Goal: Task Accomplishment & Management: Manage account settings

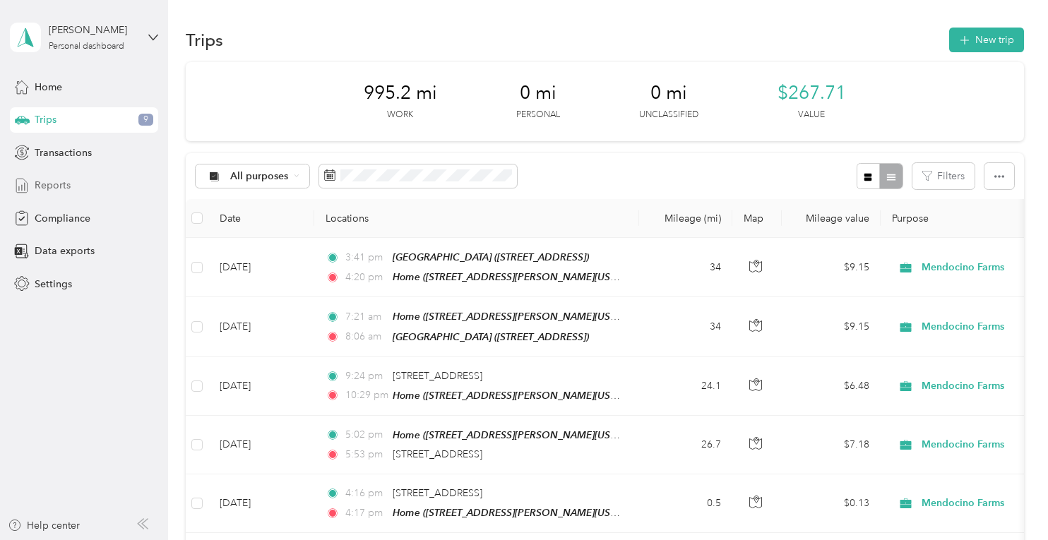
click at [67, 173] on div "Reports" at bounding box center [84, 185] width 148 height 25
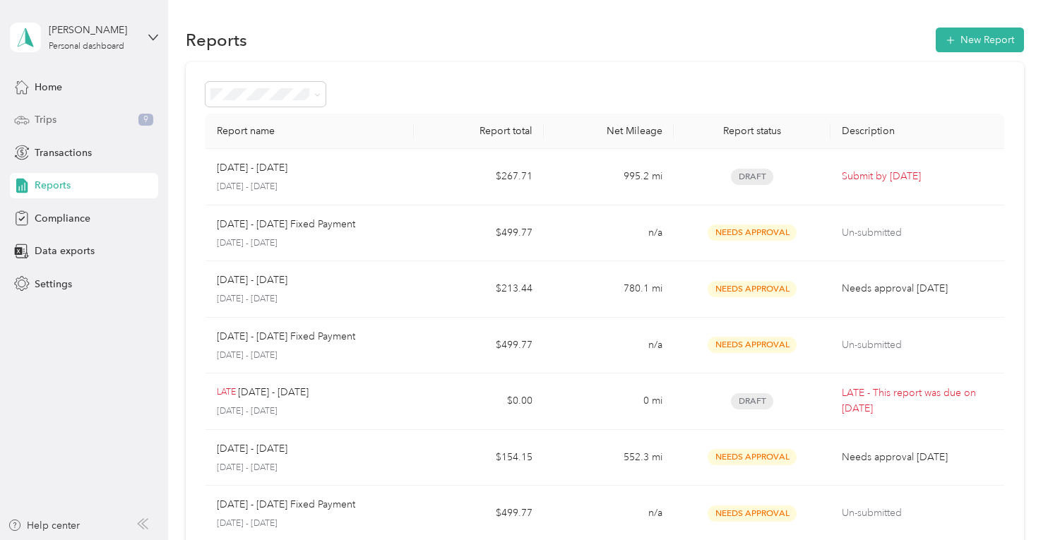
click at [49, 120] on span "Trips" at bounding box center [46, 119] width 22 height 15
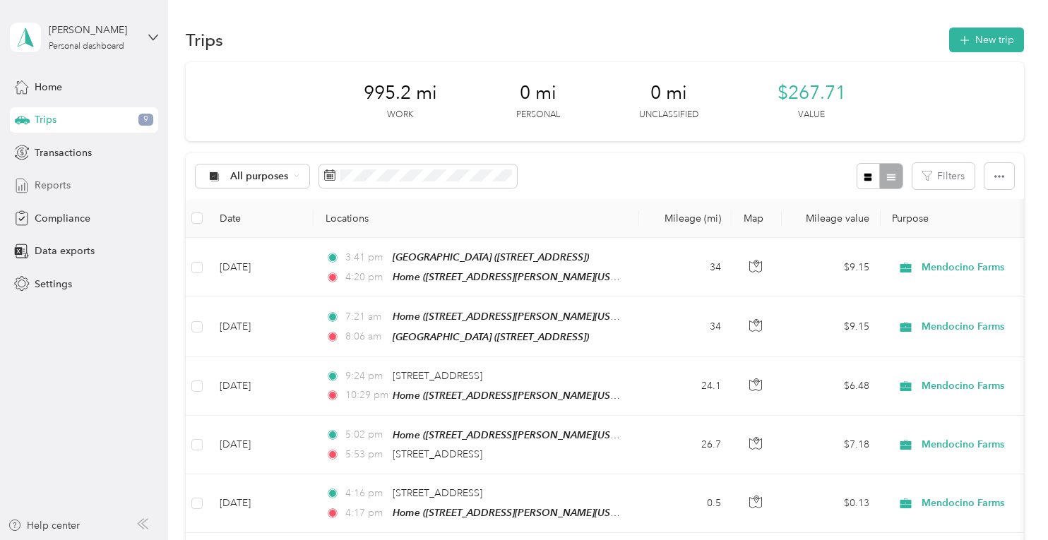
click at [49, 175] on div "Reports" at bounding box center [84, 185] width 148 height 25
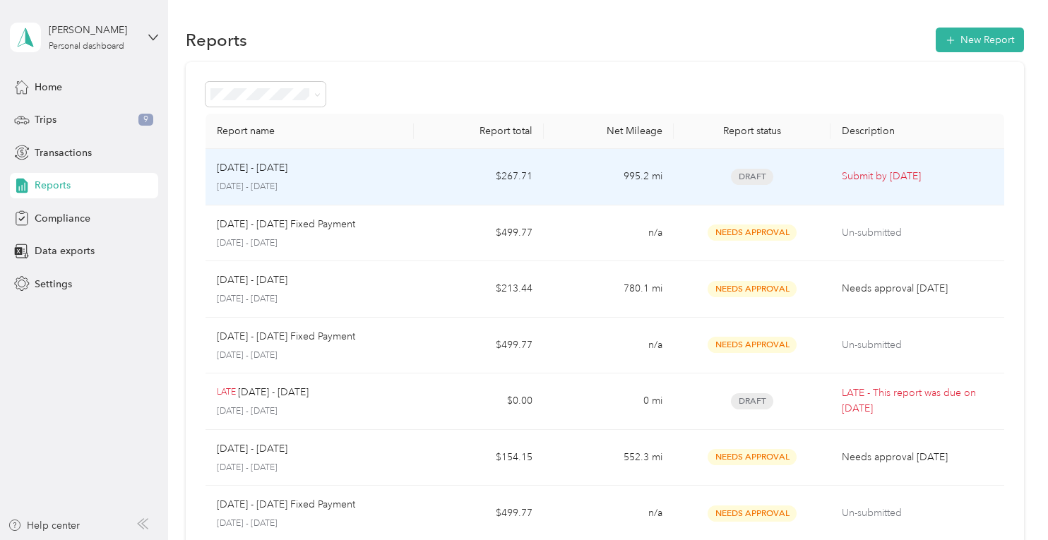
click at [849, 166] on td "Submit by [DATE]" at bounding box center [917, 177] width 174 height 56
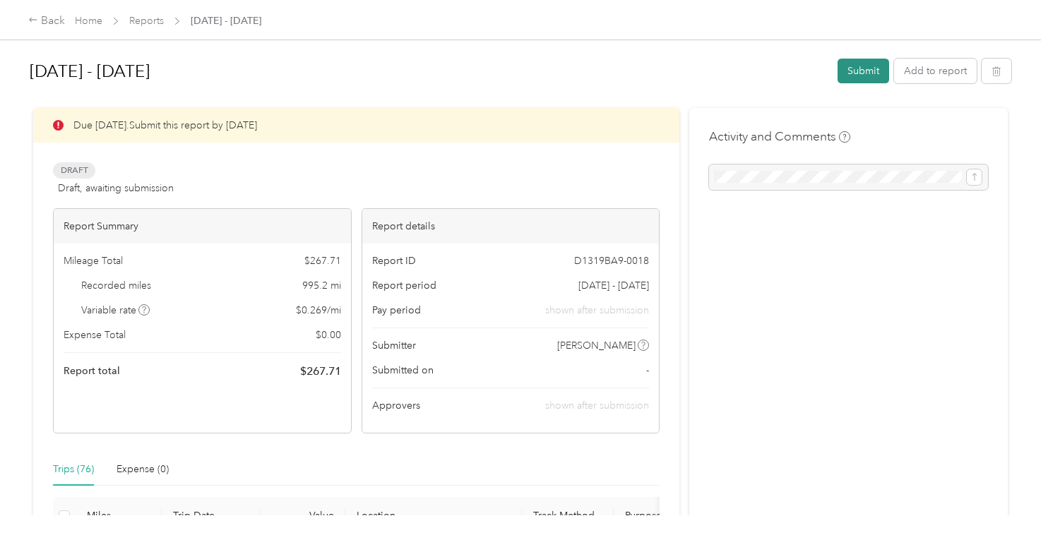
click at [863, 66] on button "Submit" at bounding box center [863, 71] width 52 height 25
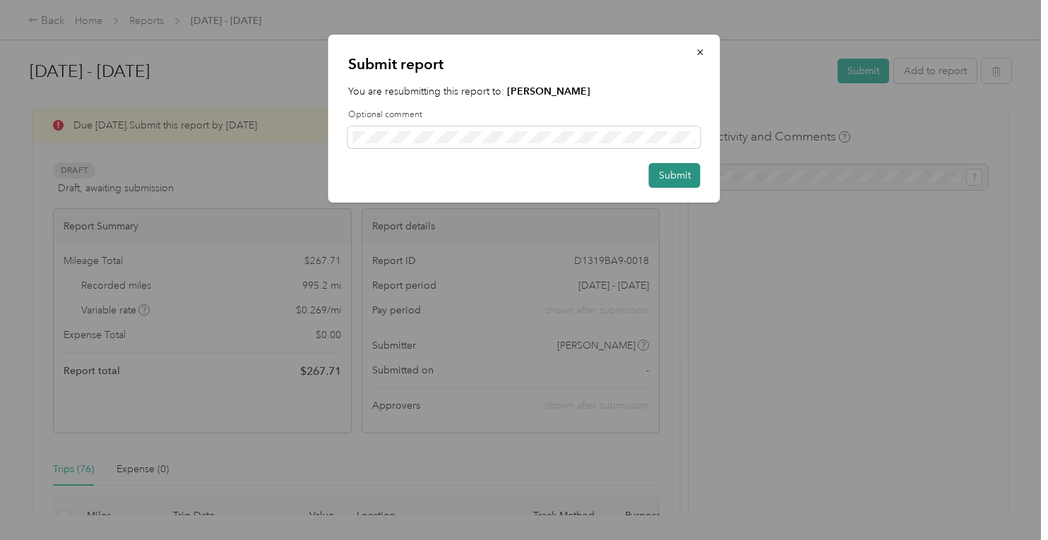
click at [673, 181] on button "Submit" at bounding box center [675, 175] width 52 height 25
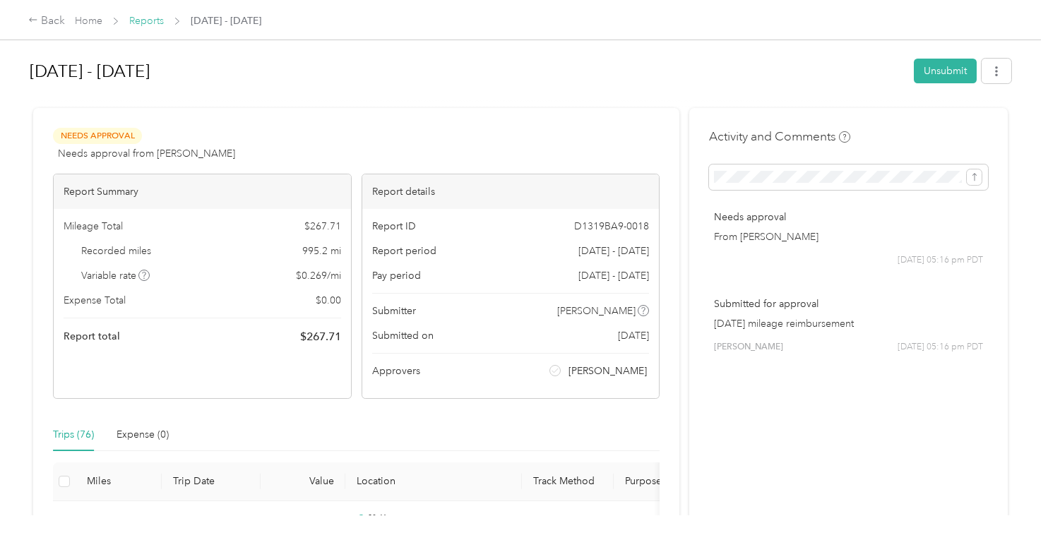
click at [147, 19] on link "Reports" at bounding box center [146, 21] width 35 height 12
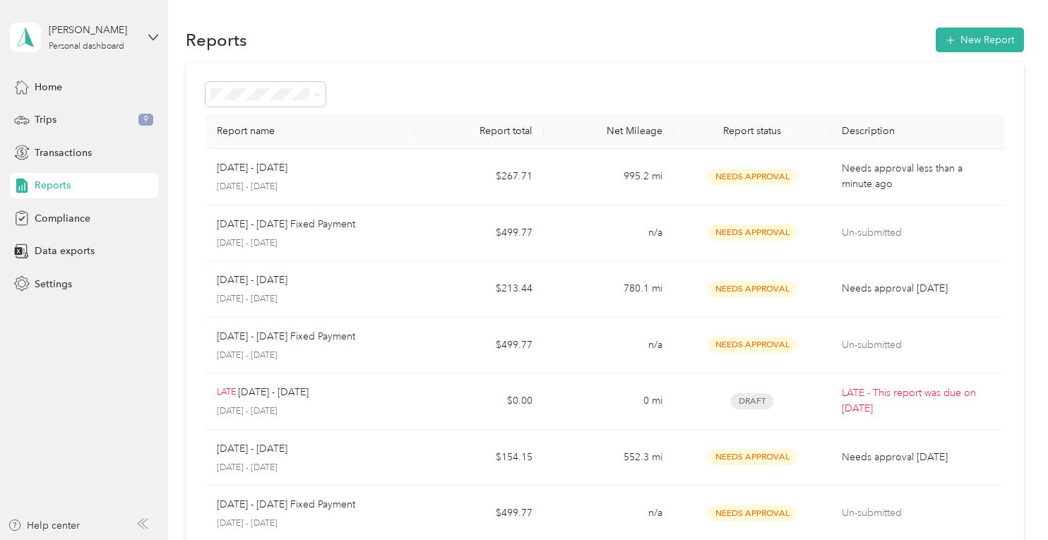
click at [60, 179] on span "Reports" at bounding box center [53, 185] width 36 height 15
click at [48, 88] on span "Home" at bounding box center [49, 87] width 28 height 15
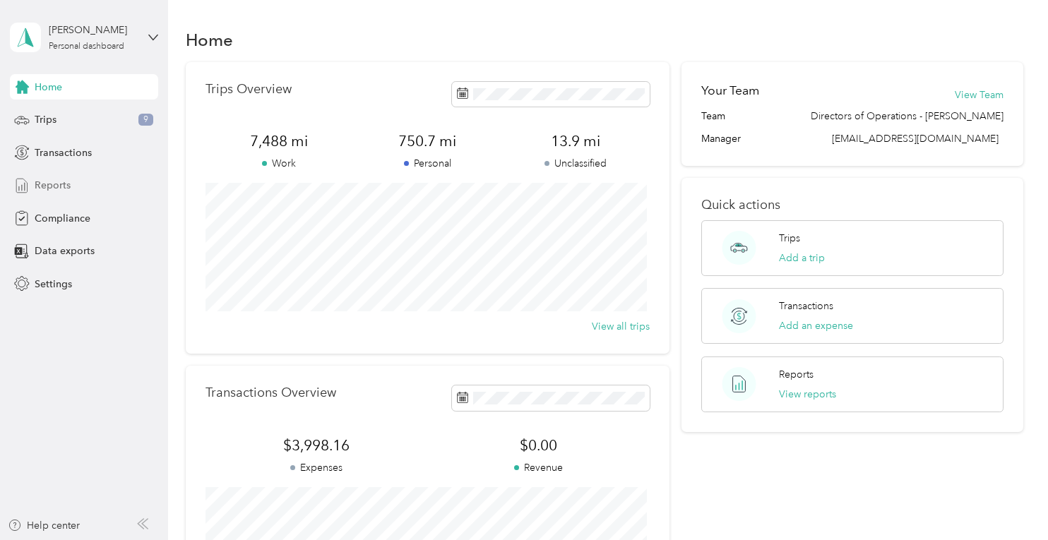
click at [52, 190] on span "Reports" at bounding box center [53, 185] width 36 height 15
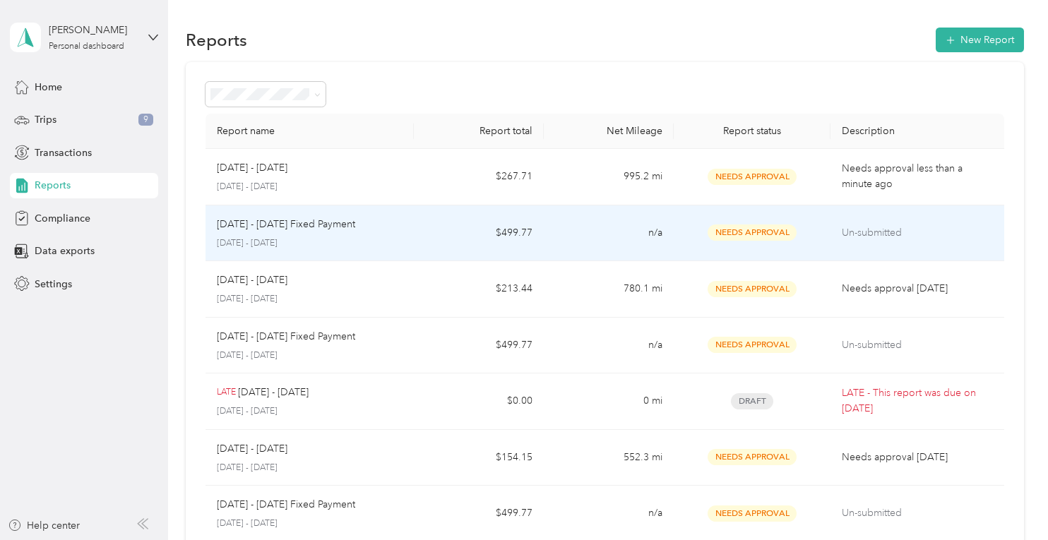
click at [928, 241] on td "Un-submitted" at bounding box center [917, 233] width 174 height 56
